Goal: Check status: Check status

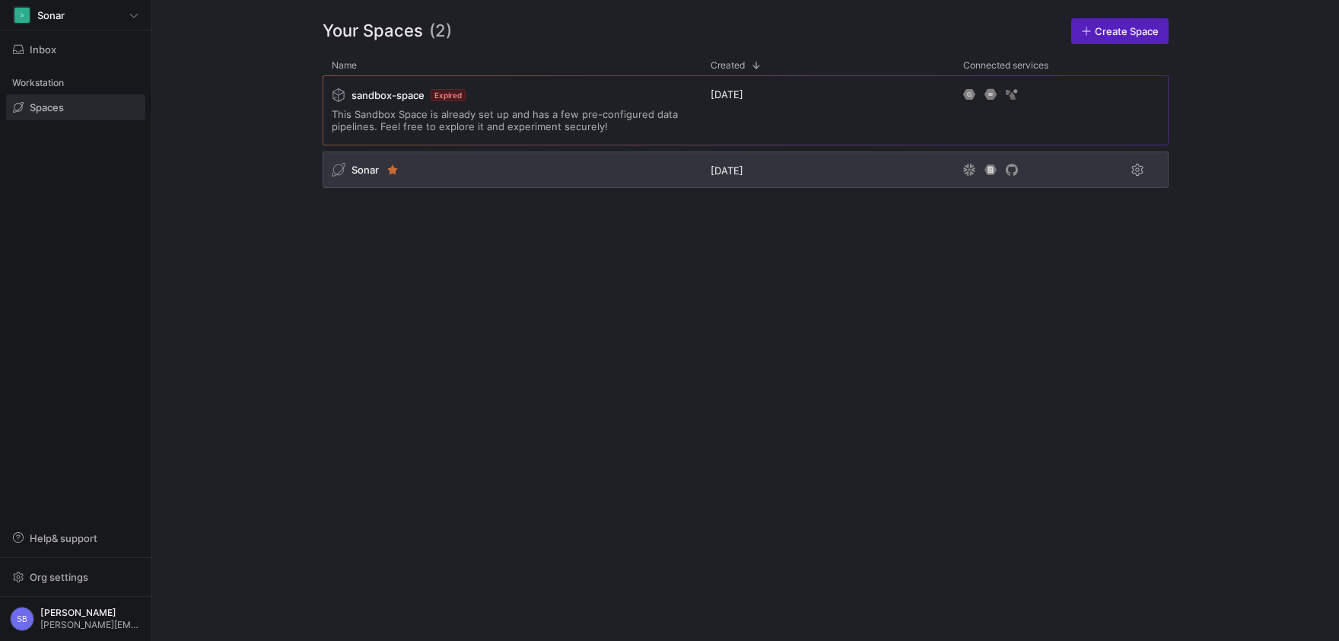
click at [371, 175] on span "Sonar" at bounding box center [365, 170] width 27 height 12
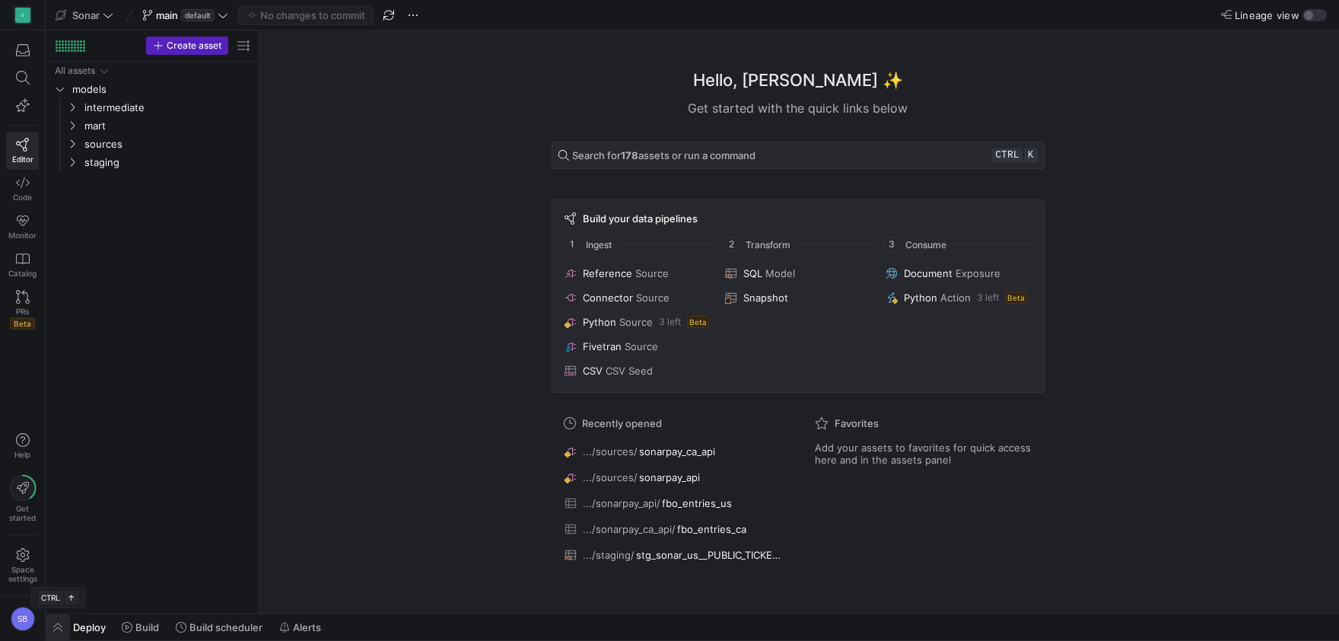
click at [64, 625] on span "button" at bounding box center [58, 627] width 24 height 26
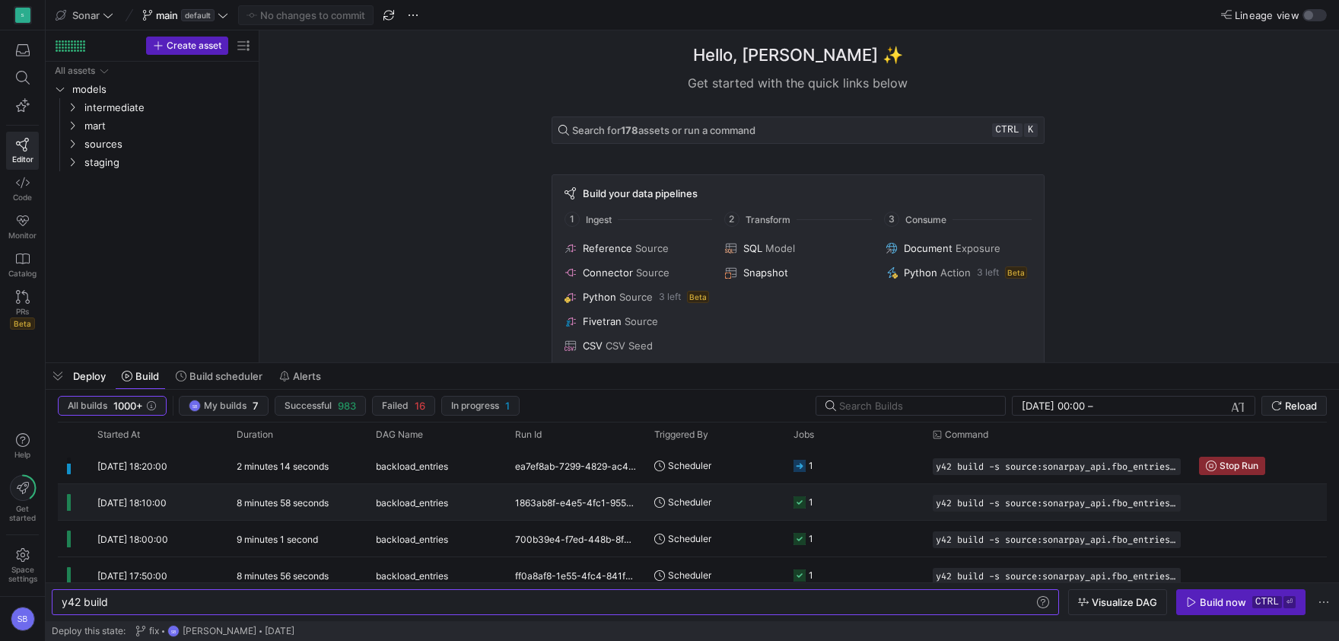
click at [326, 497] on div "8 minutes 58 seconds" at bounding box center [297, 502] width 139 height 36
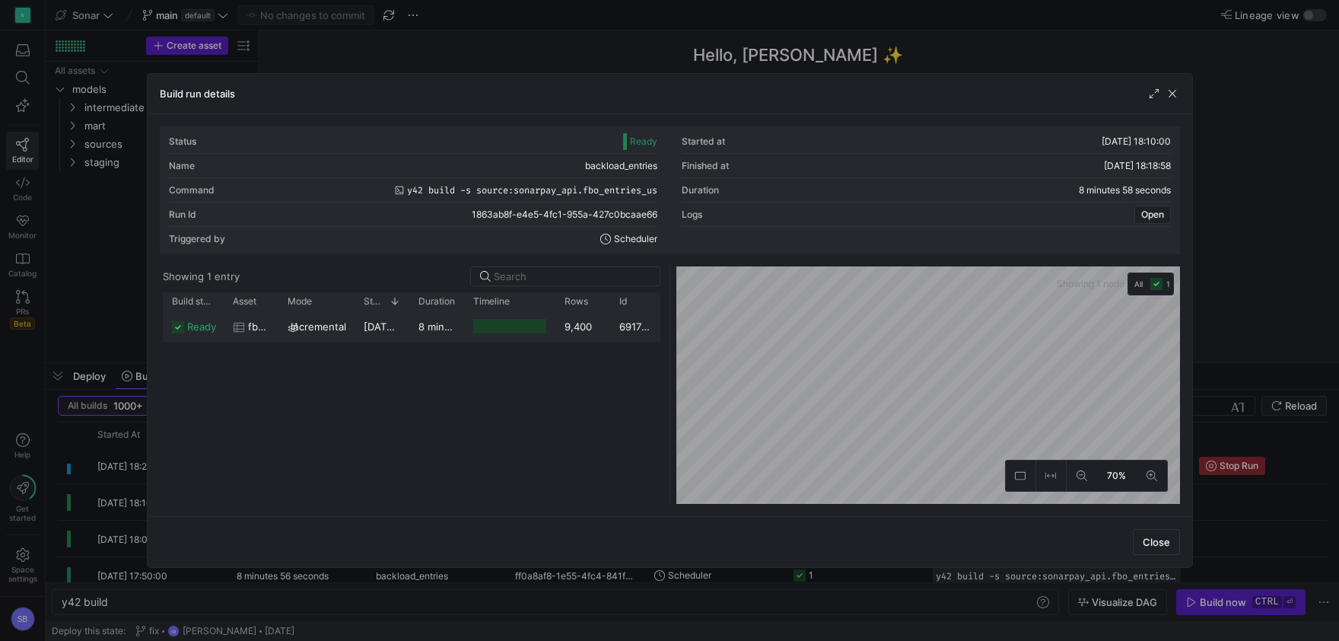
click at [417, 327] on div "8 minutes 55 seconds" at bounding box center [436, 326] width 55 height 30
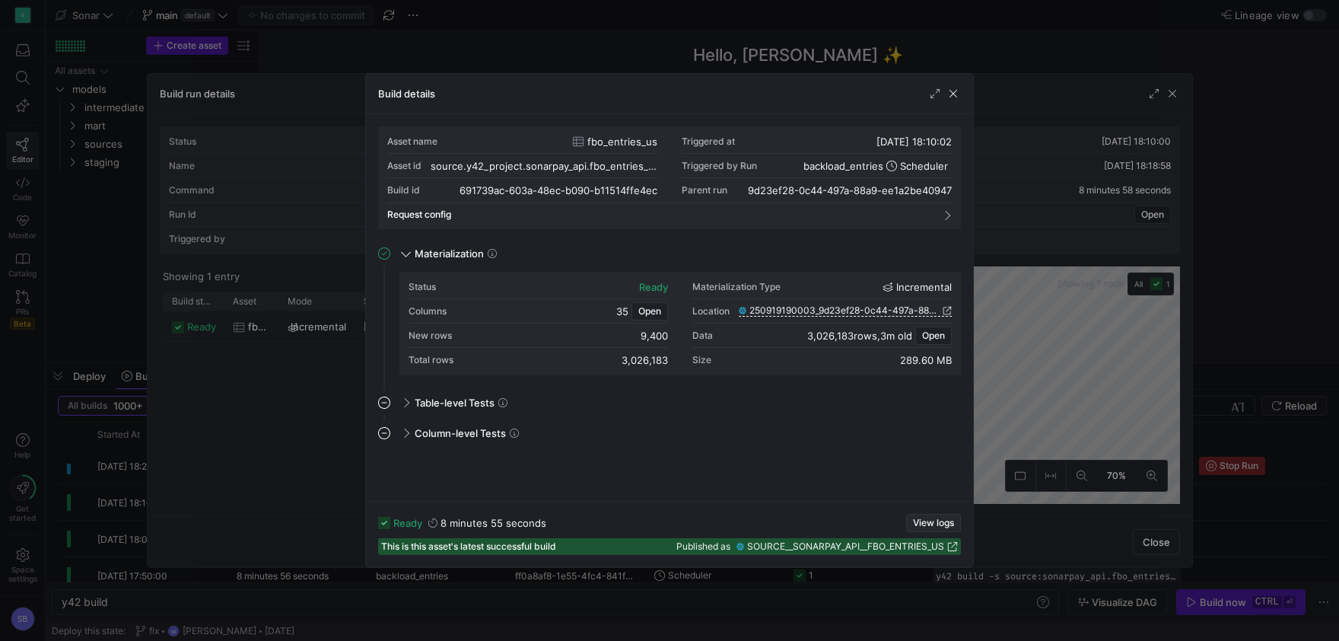
click at [929, 518] on span "View logs" at bounding box center [933, 523] width 41 height 11
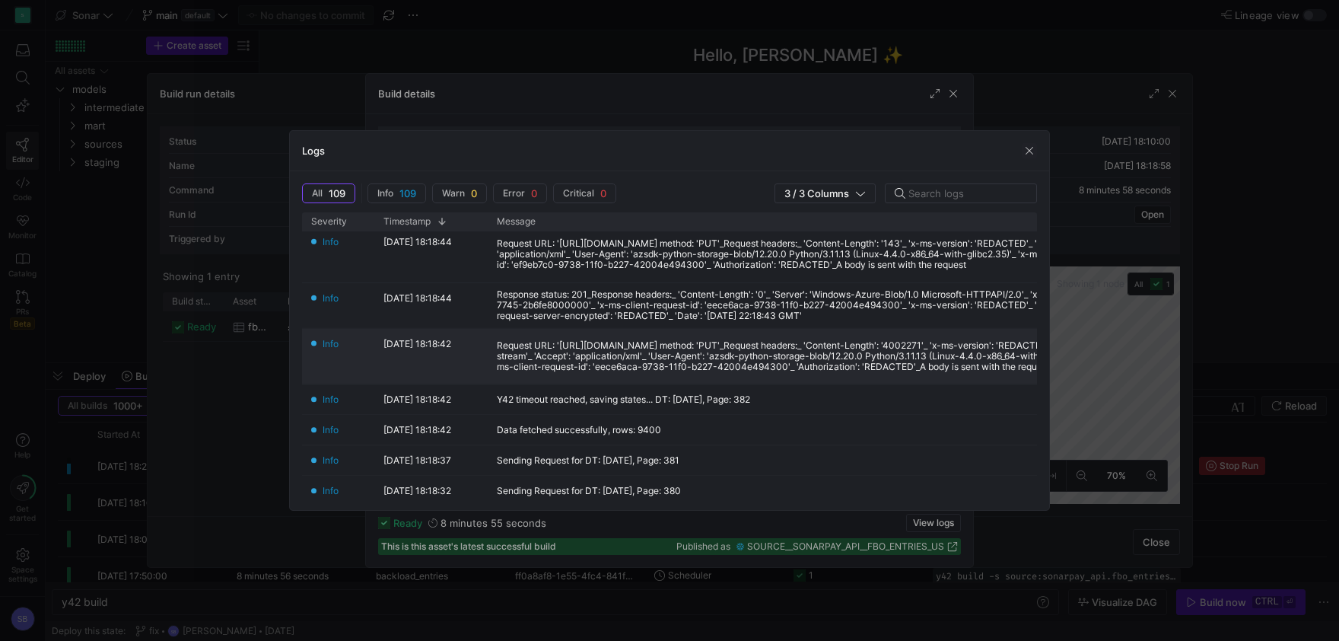
scroll to position [213, 0]
click at [1028, 148] on span "button" at bounding box center [1029, 150] width 15 height 15
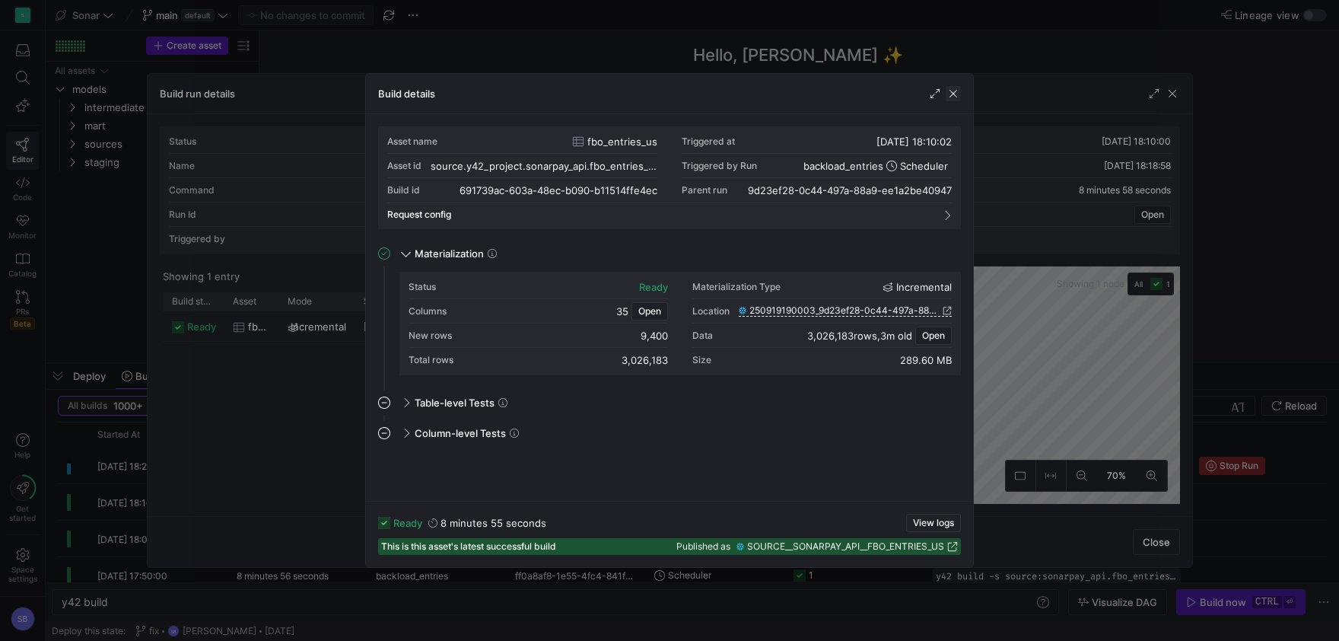
click at [959, 93] on span "button" at bounding box center [953, 93] width 15 height 15
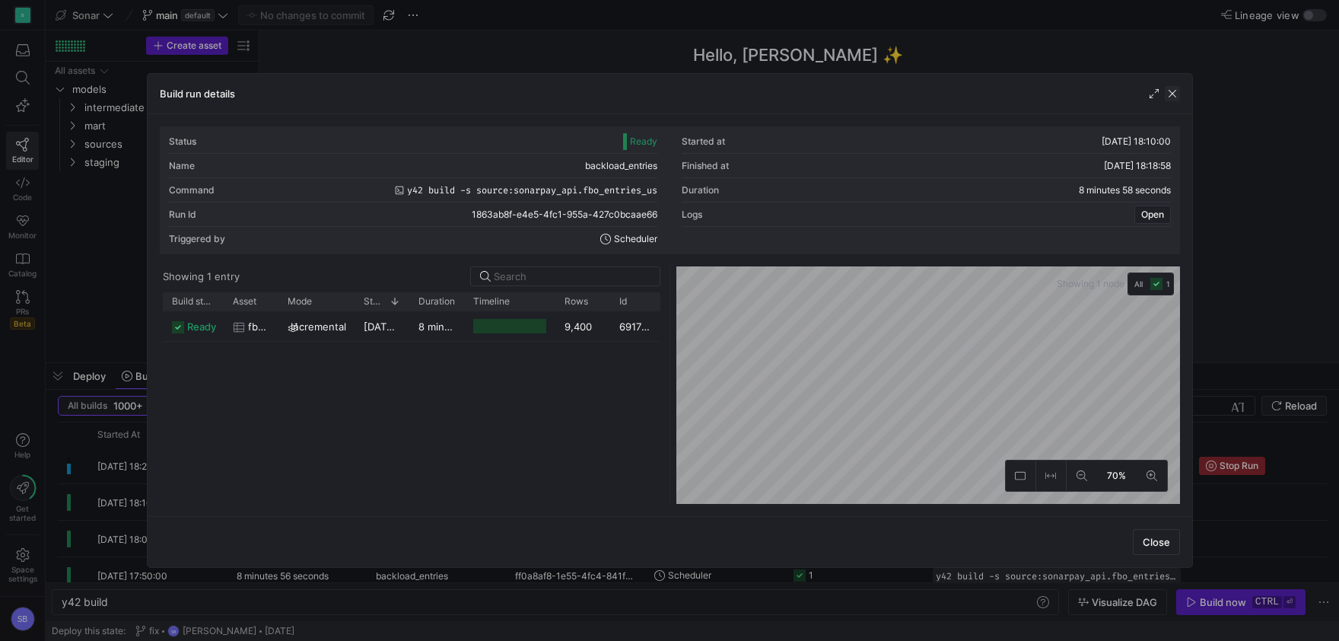
click at [1170, 90] on span "button" at bounding box center [1172, 93] width 15 height 15
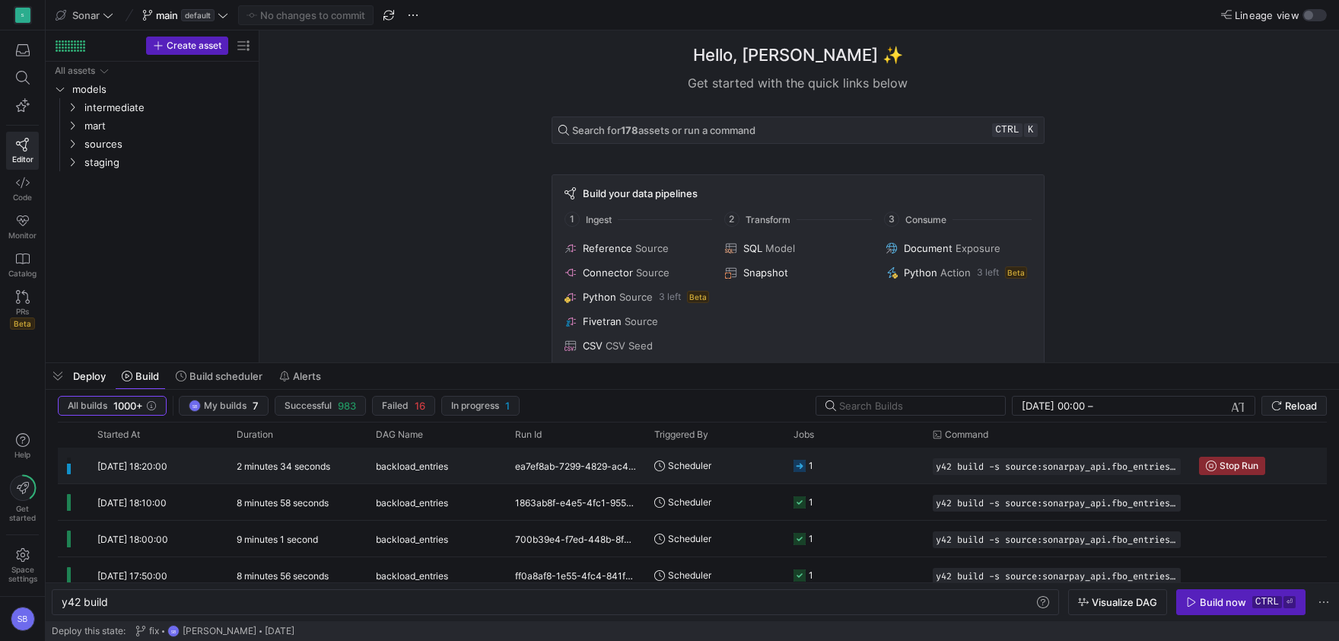
click at [323, 463] on y42-duration "2 minutes 34 seconds" at bounding box center [284, 465] width 94 height 11
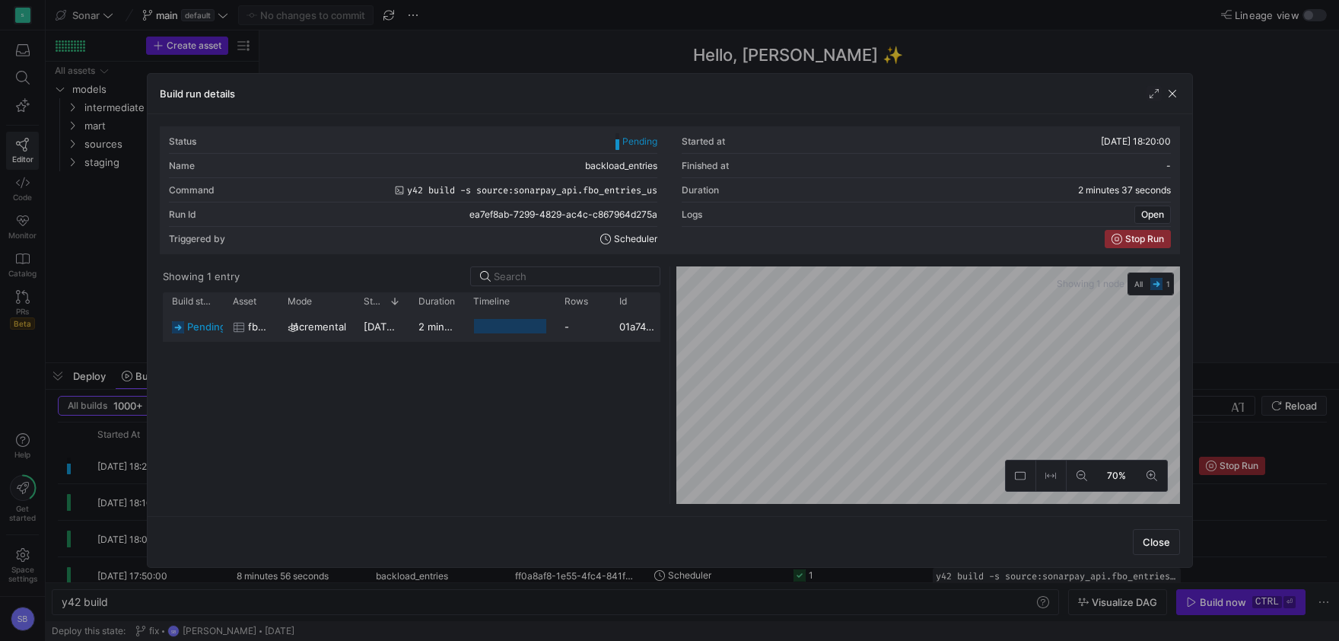
click at [446, 327] on y42-duration "2 minutes 34 seconds" at bounding box center [472, 326] width 106 height 12
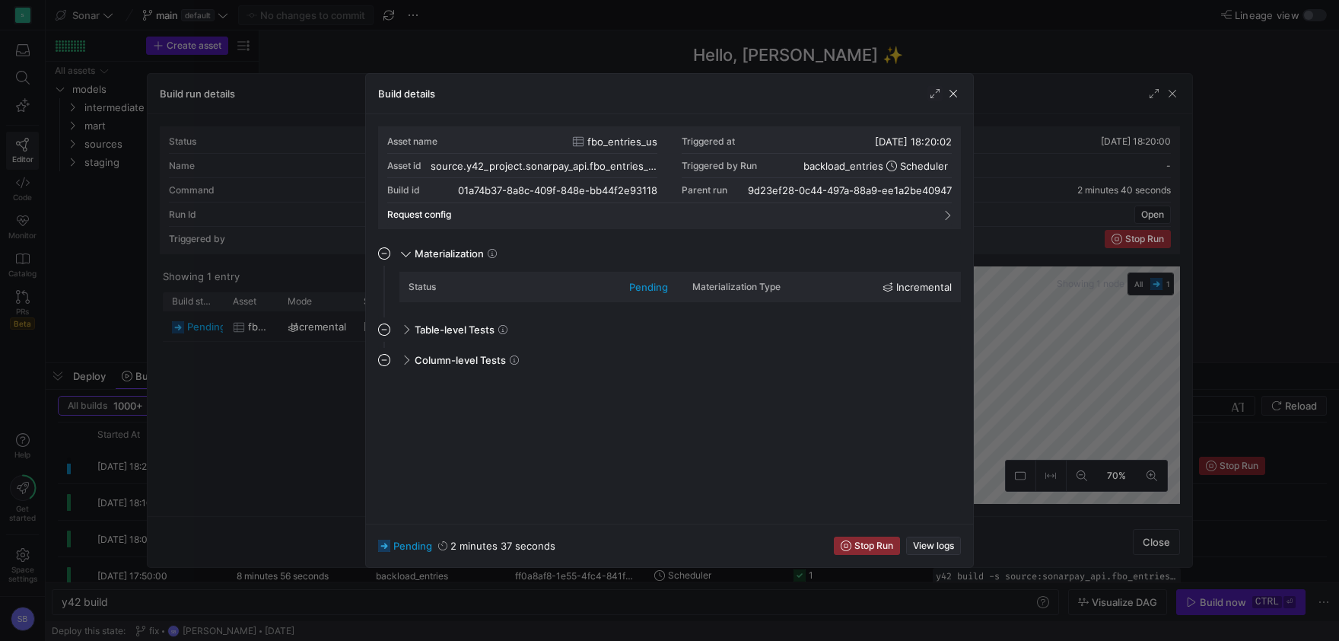
click at [953, 543] on span "View logs" at bounding box center [933, 545] width 41 height 11
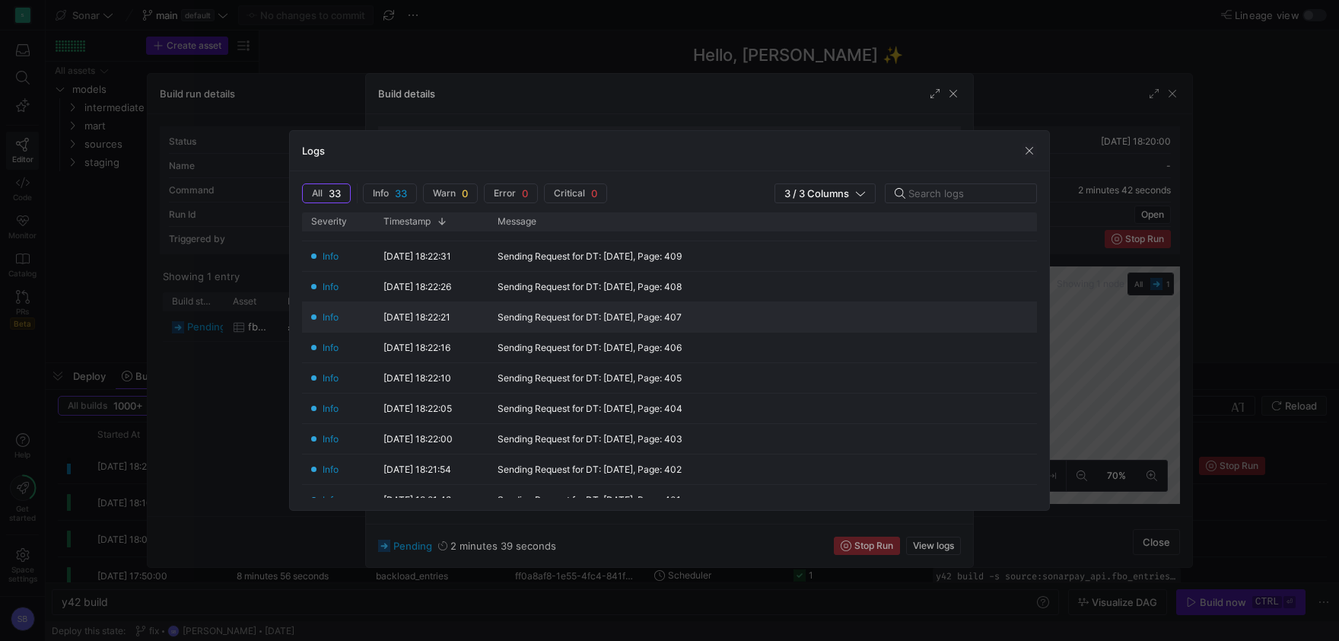
scroll to position [0, 0]
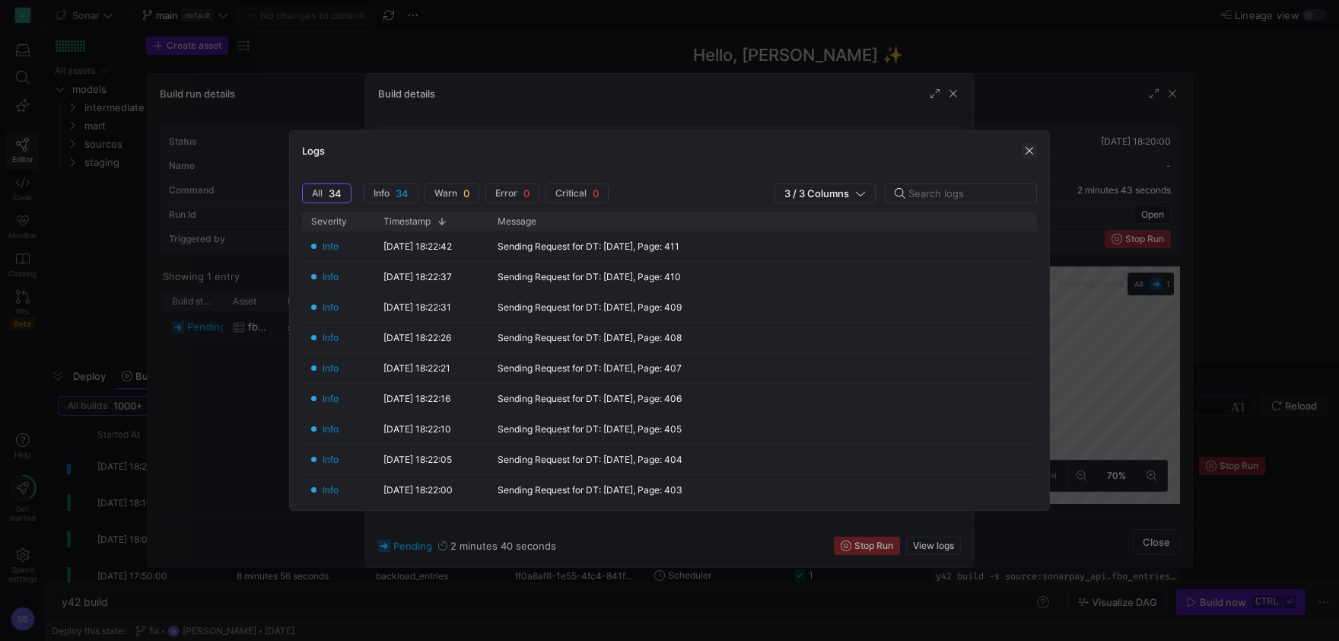
click at [1033, 148] on span "button" at bounding box center [1029, 150] width 15 height 15
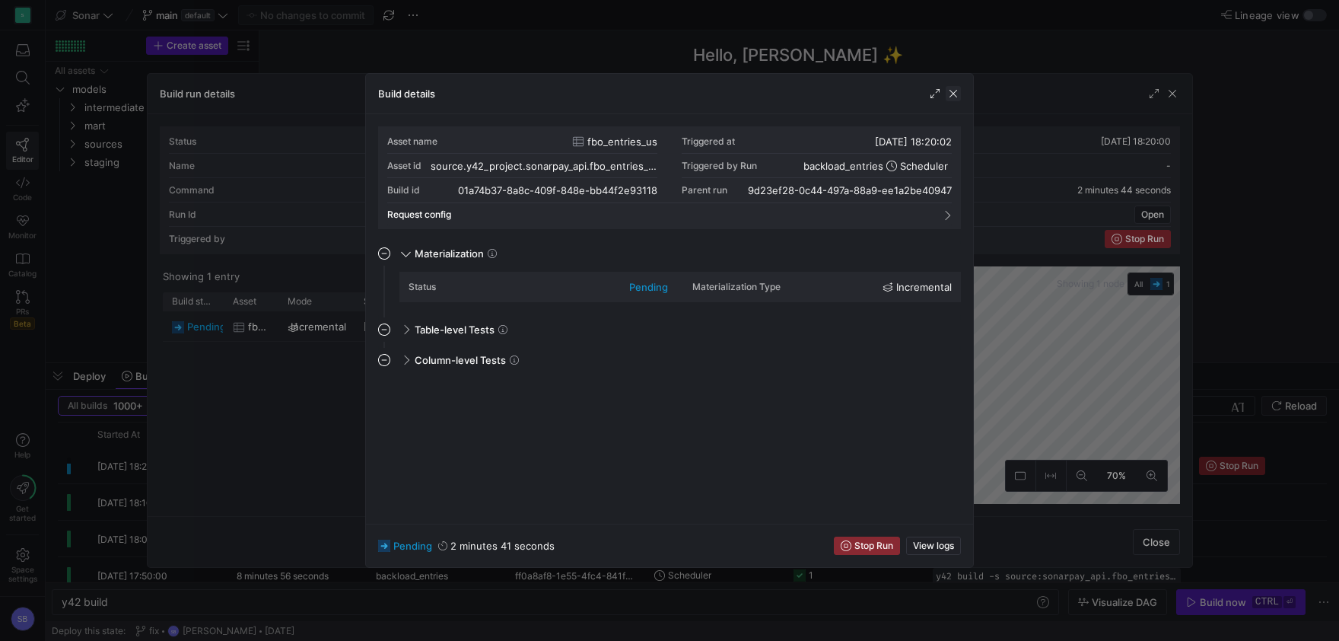
click at [959, 97] on span "button" at bounding box center [953, 93] width 15 height 15
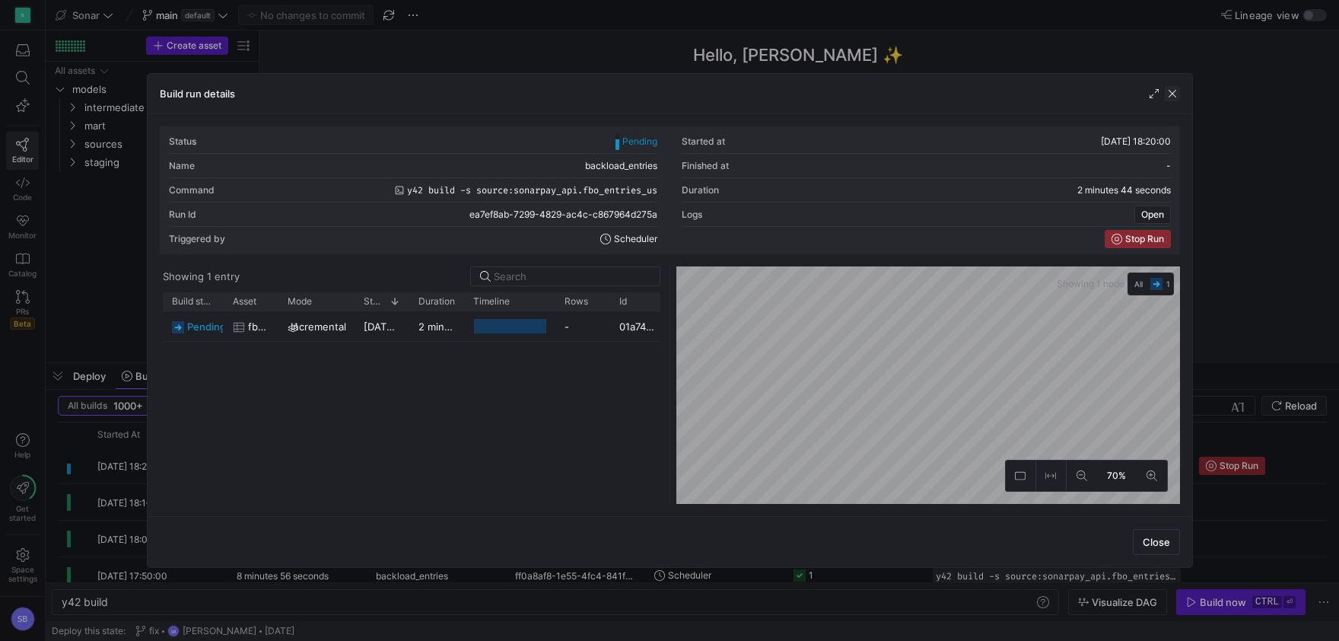
click at [1174, 95] on span "button" at bounding box center [1172, 93] width 15 height 15
